Goal: Task Accomplishment & Management: Manage account settings

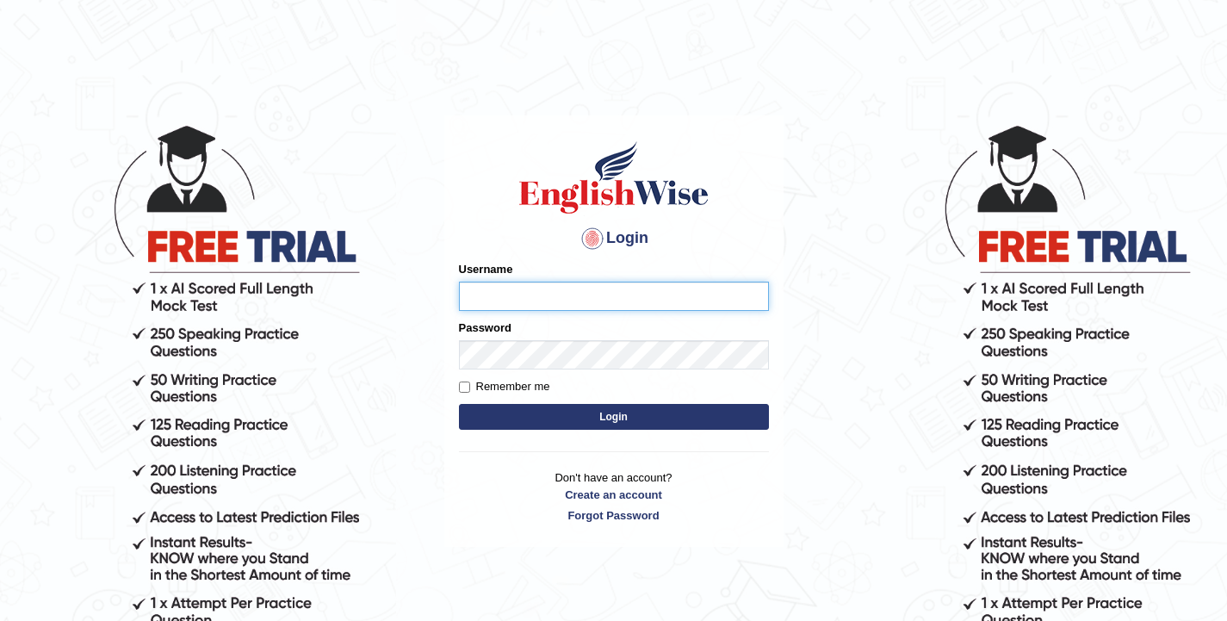
type input "misato79"
drag, startPoint x: 580, startPoint y: 276, endPoint x: 329, endPoint y: 312, distance: 253.2
click at [329, 312] on body "Login Please fix the following errors: Username misato79 Password Remember me L…" at bounding box center [613, 371] width 1227 height 621
